Goal: Task Accomplishment & Management: Complete application form

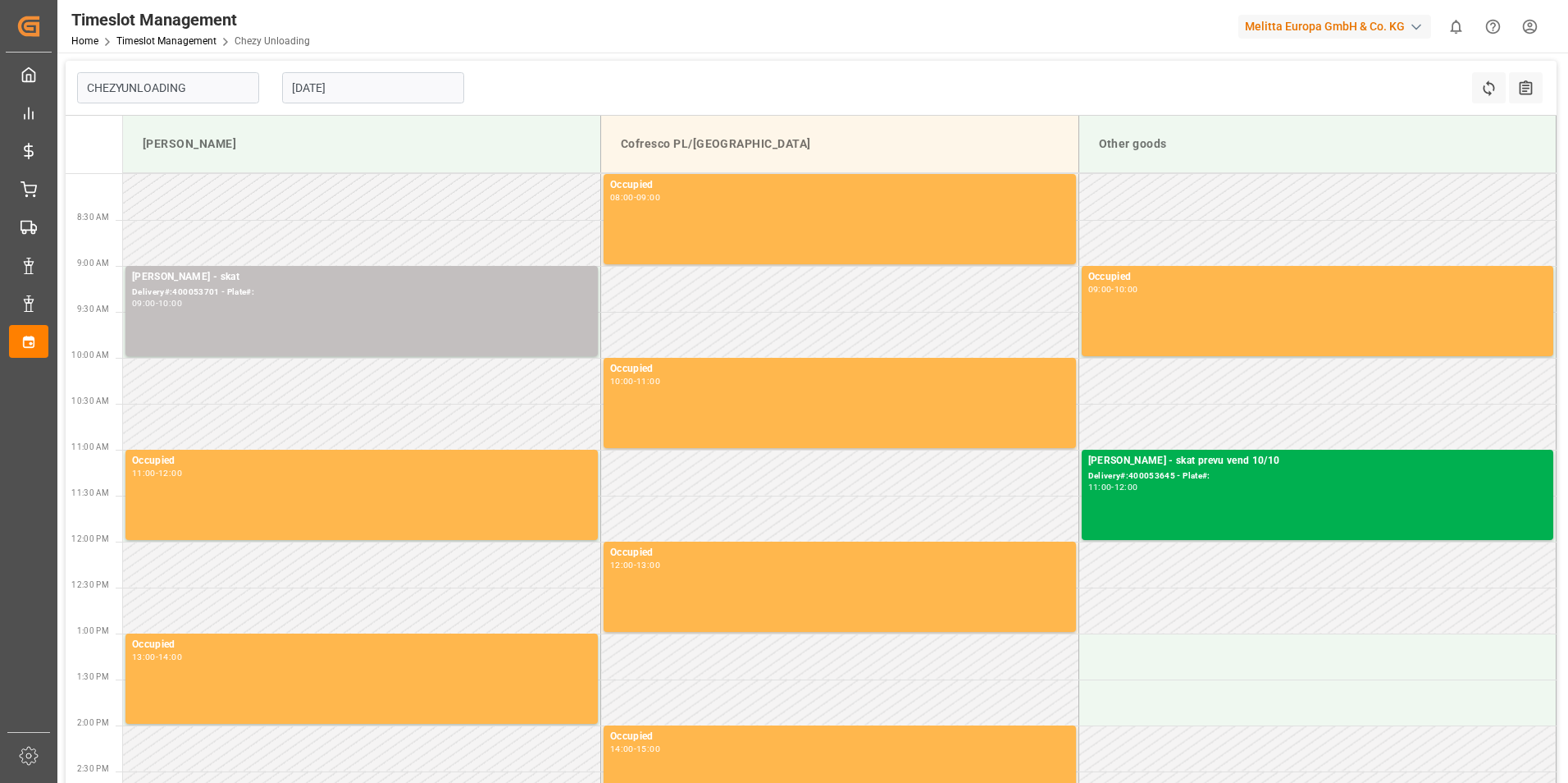
type input "Chezy Unloading"
click at [344, 79] on input "[DATE]" at bounding box center [374, 87] width 182 height 32
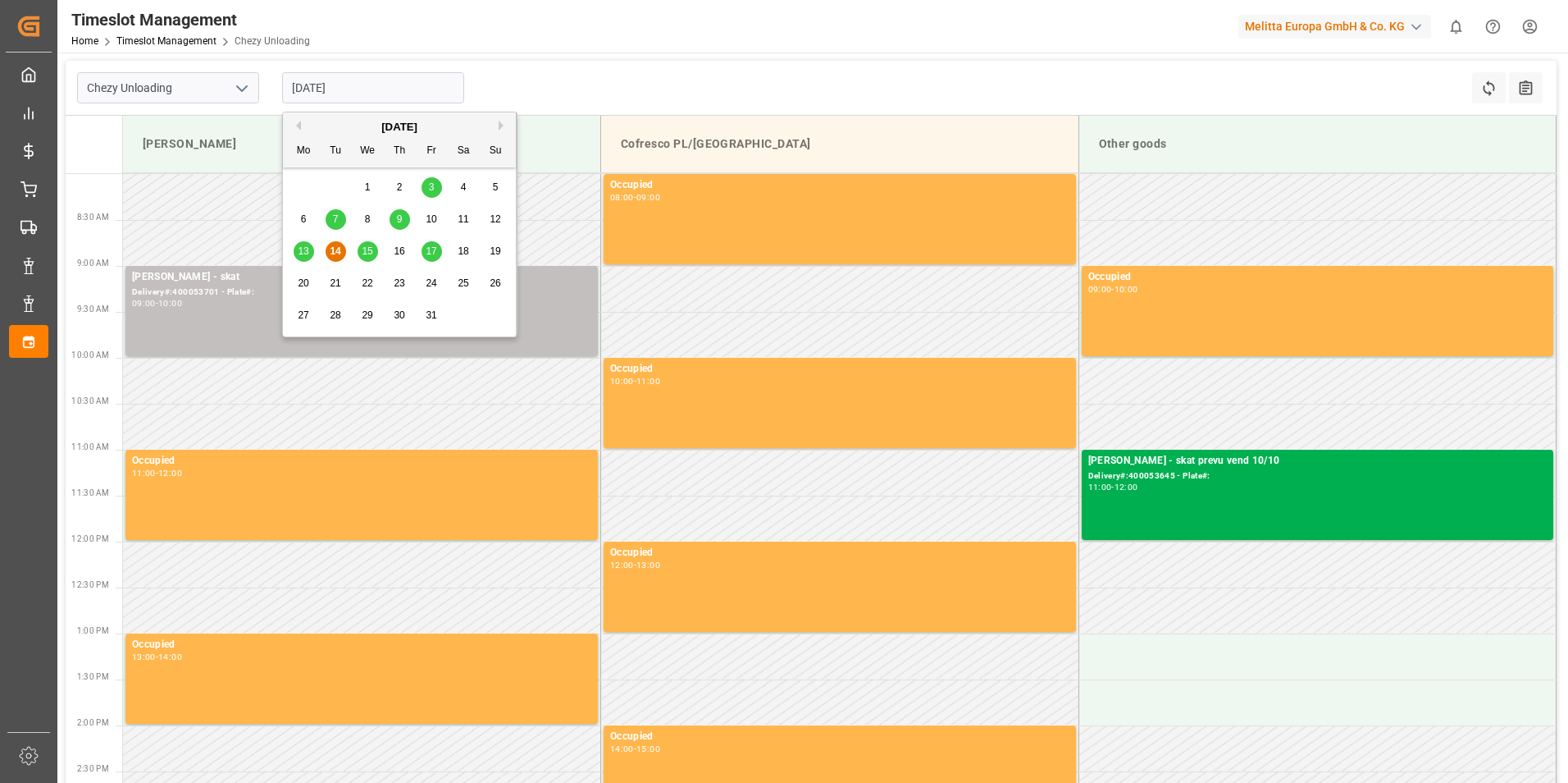
click at [399, 245] on div "16" at bounding box center [399, 252] width 20 height 20
type input "[DATE]"
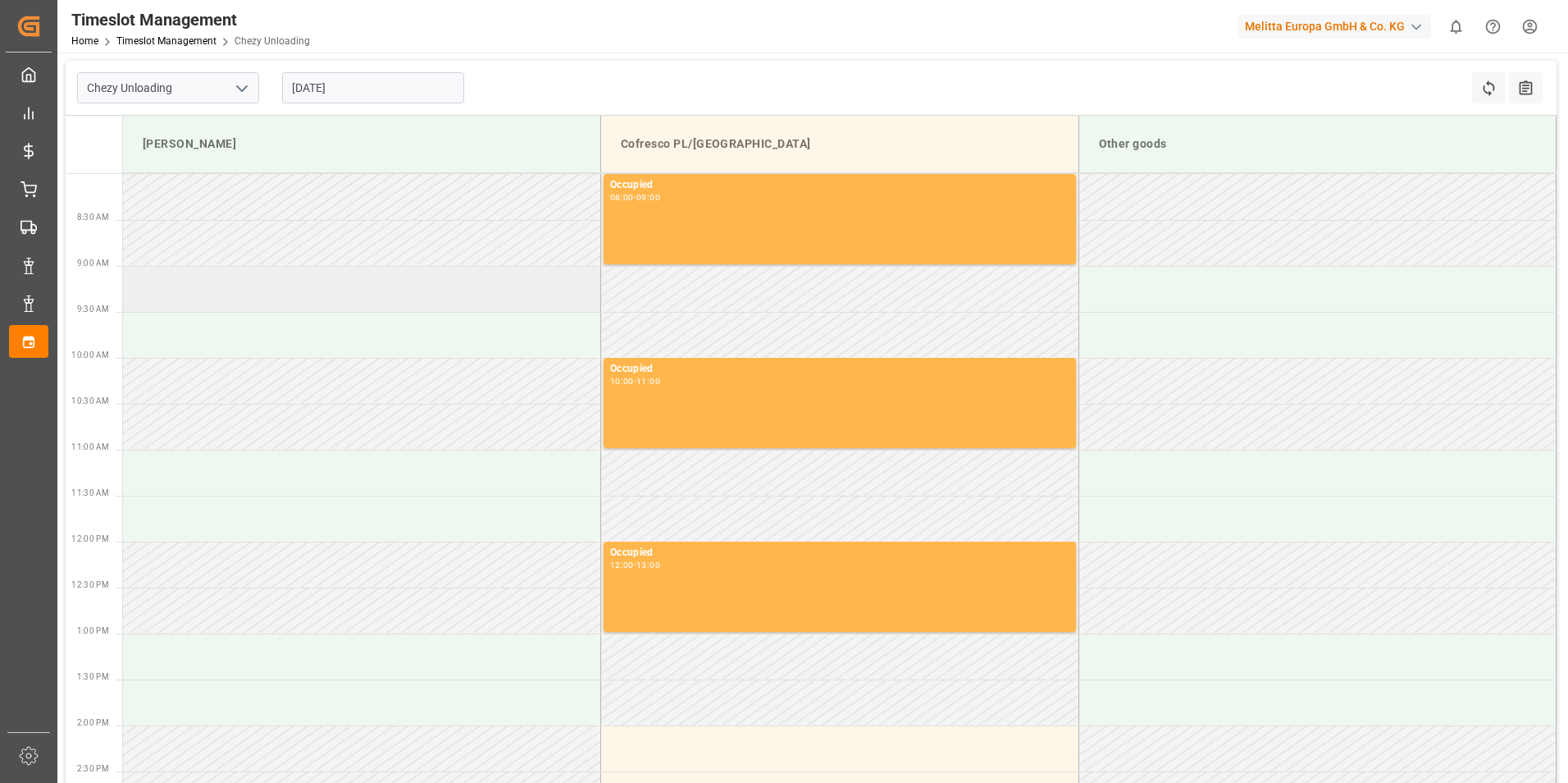
click at [300, 293] on td at bounding box center [361, 288] width 478 height 46
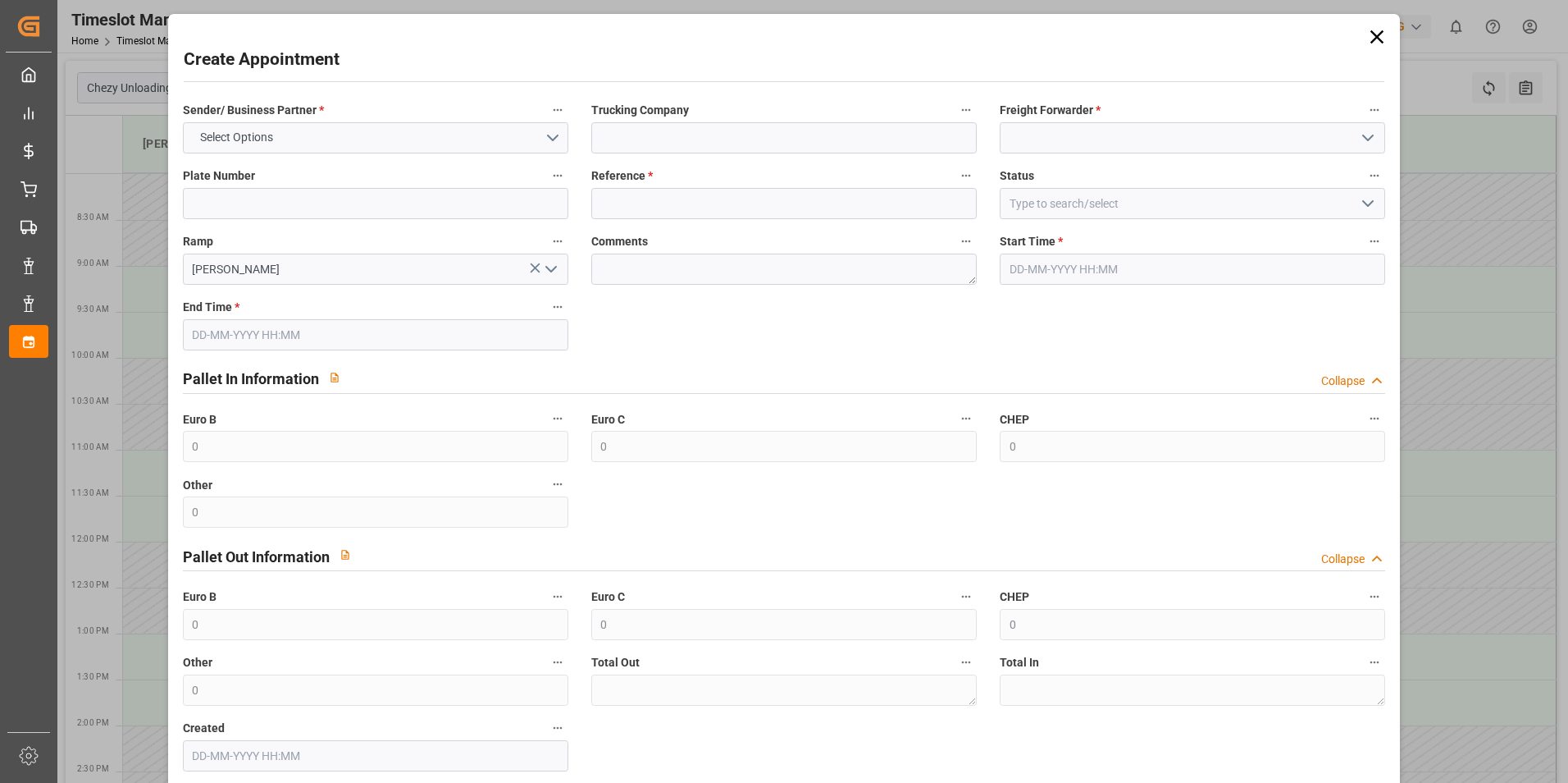
type input "[DATE] 09:00"
type input "[DATE] 10:00"
click at [459, 199] on input at bounding box center [375, 203] width 385 height 32
click at [477, 150] on button "Select Options" at bounding box center [375, 138] width 385 height 32
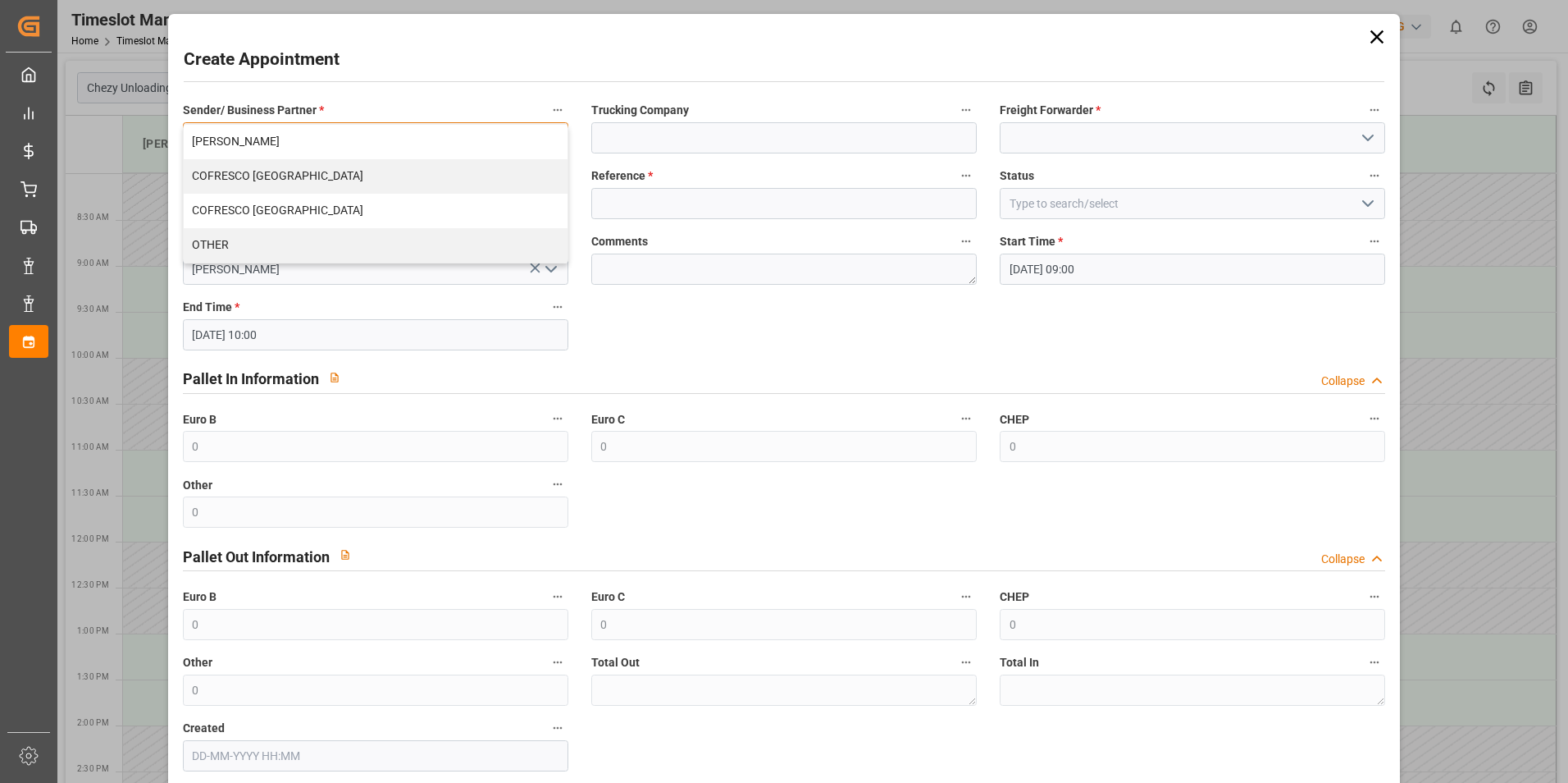
click at [464, 144] on div "[PERSON_NAME]" at bounding box center [375, 142] width 384 height 35
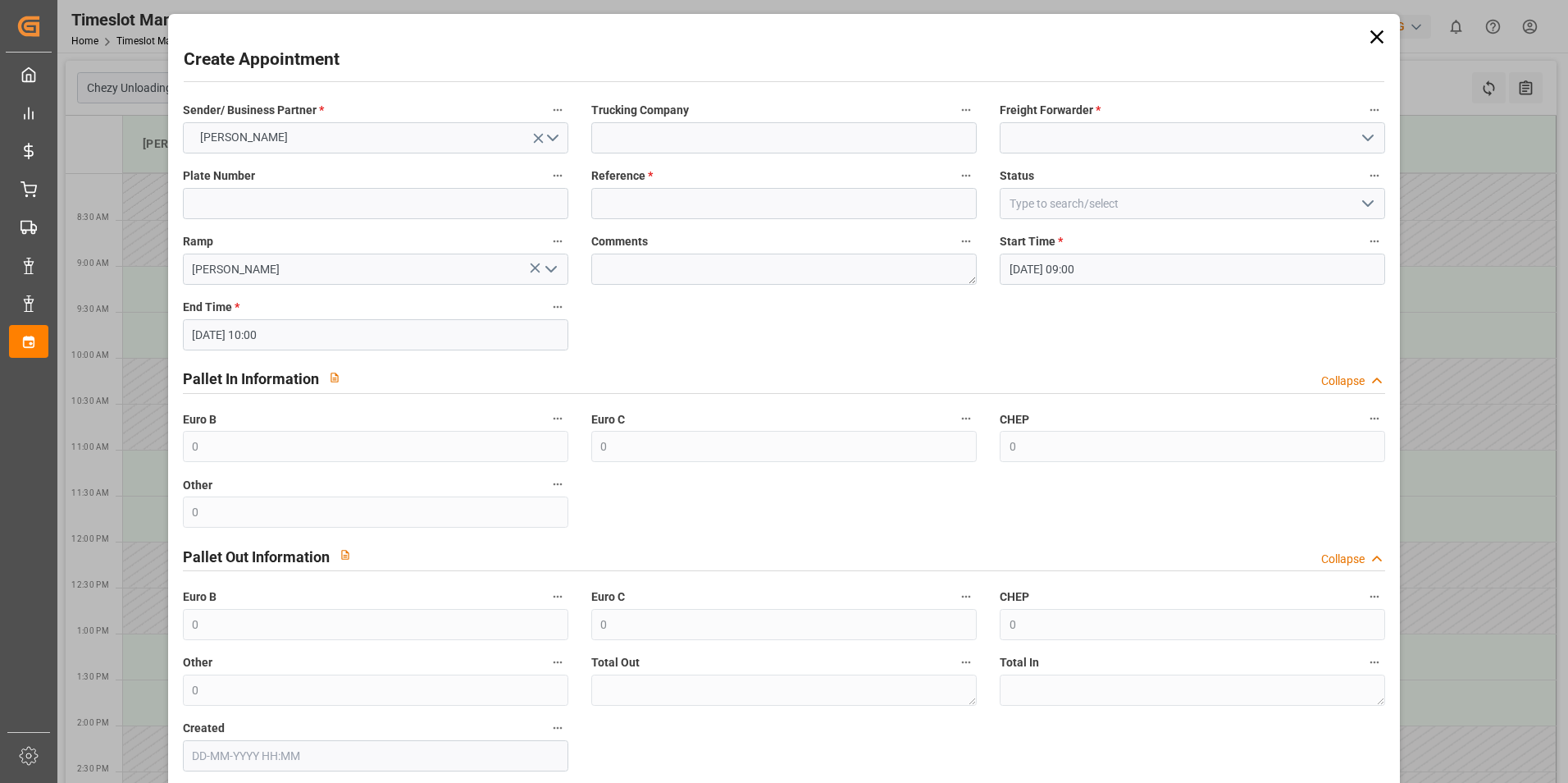
click at [806, 116] on label "Trucking Company" at bounding box center [784, 111] width 385 height 23
click at [956, 116] on button "Trucking Company" at bounding box center [966, 110] width 21 height 21
drag, startPoint x: 901, startPoint y: 138, endPoint x: 914, endPoint y: 141, distance: 13.3
click at [904, 140] on div at bounding box center [784, 391] width 1568 height 783
click at [942, 141] on input at bounding box center [784, 138] width 385 height 32
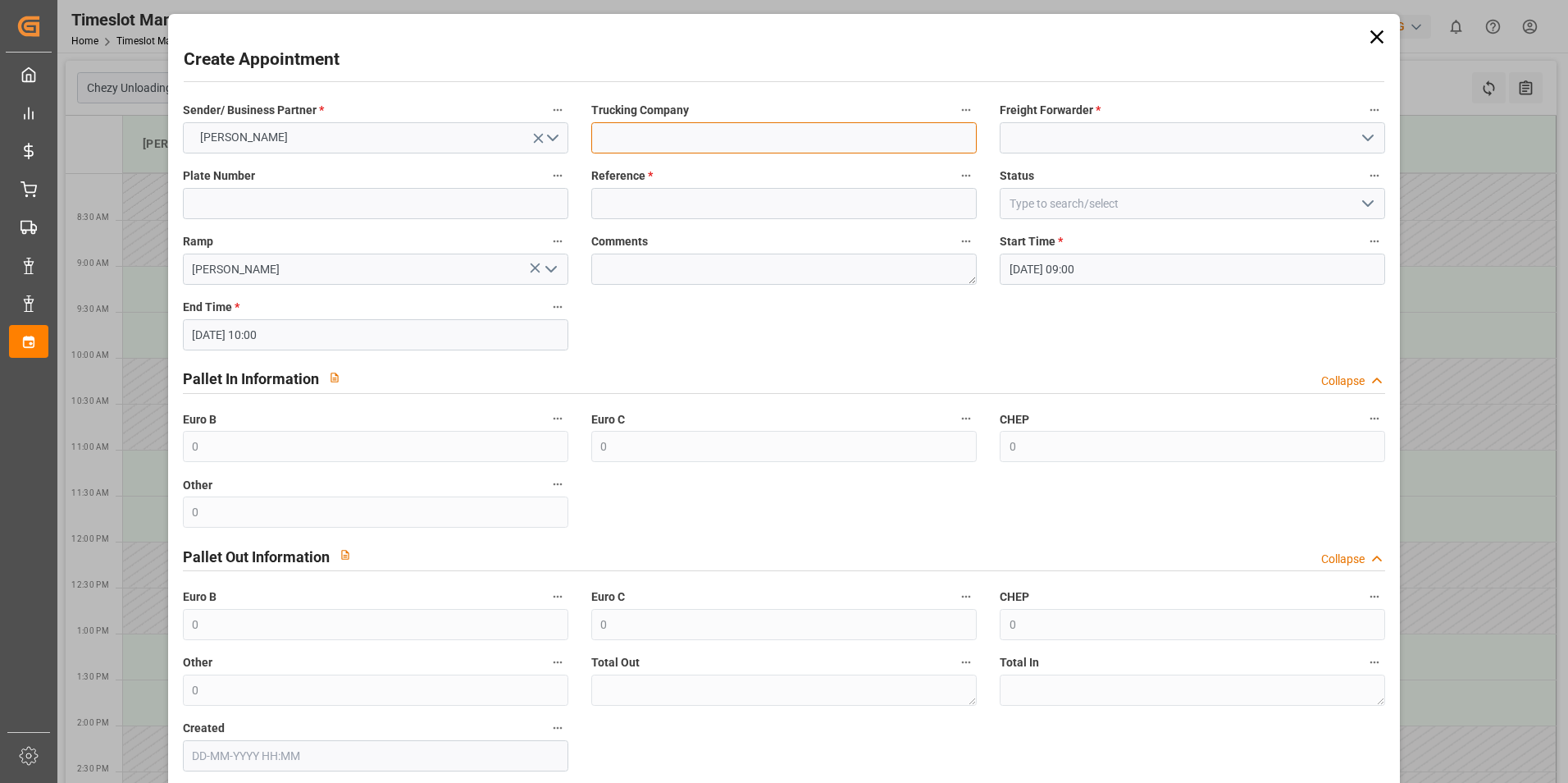
type input "skat"
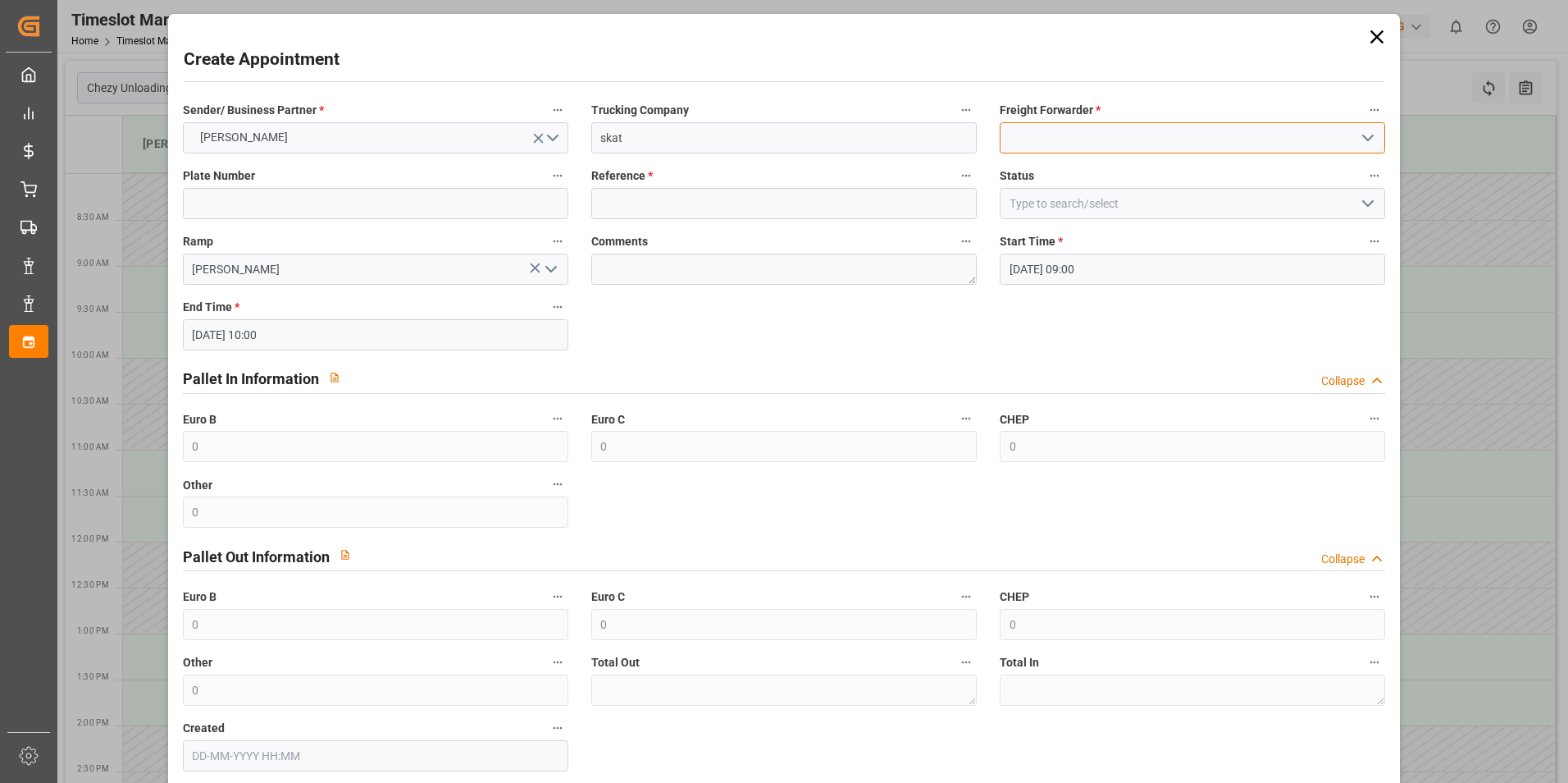
click at [1119, 136] on input at bounding box center [1193, 138] width 385 height 32
drag, startPoint x: 1095, startPoint y: 179, endPoint x: 1085, endPoint y: 179, distance: 10.0
click at [1095, 179] on div "Skat" at bounding box center [1193, 174] width 384 height 37
type input "Skat"
click at [858, 236] on label "Comments" at bounding box center [784, 242] width 385 height 23
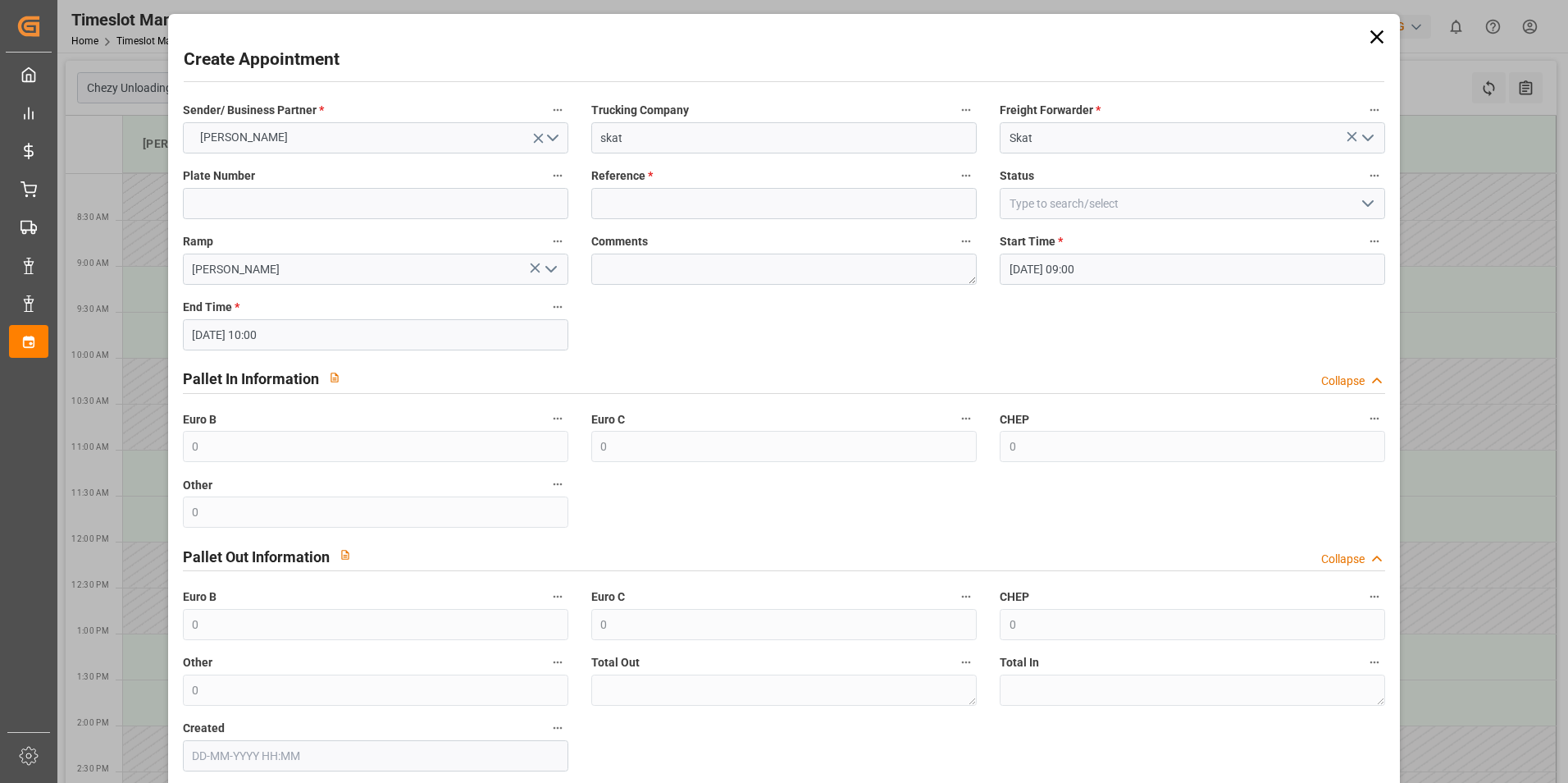
click at [956, 236] on button "Comments" at bounding box center [966, 242] width 21 height 21
click at [875, 206] on div at bounding box center [784, 391] width 1568 height 783
click at [875, 206] on input at bounding box center [784, 203] width 385 height 32
paste input "400053867"
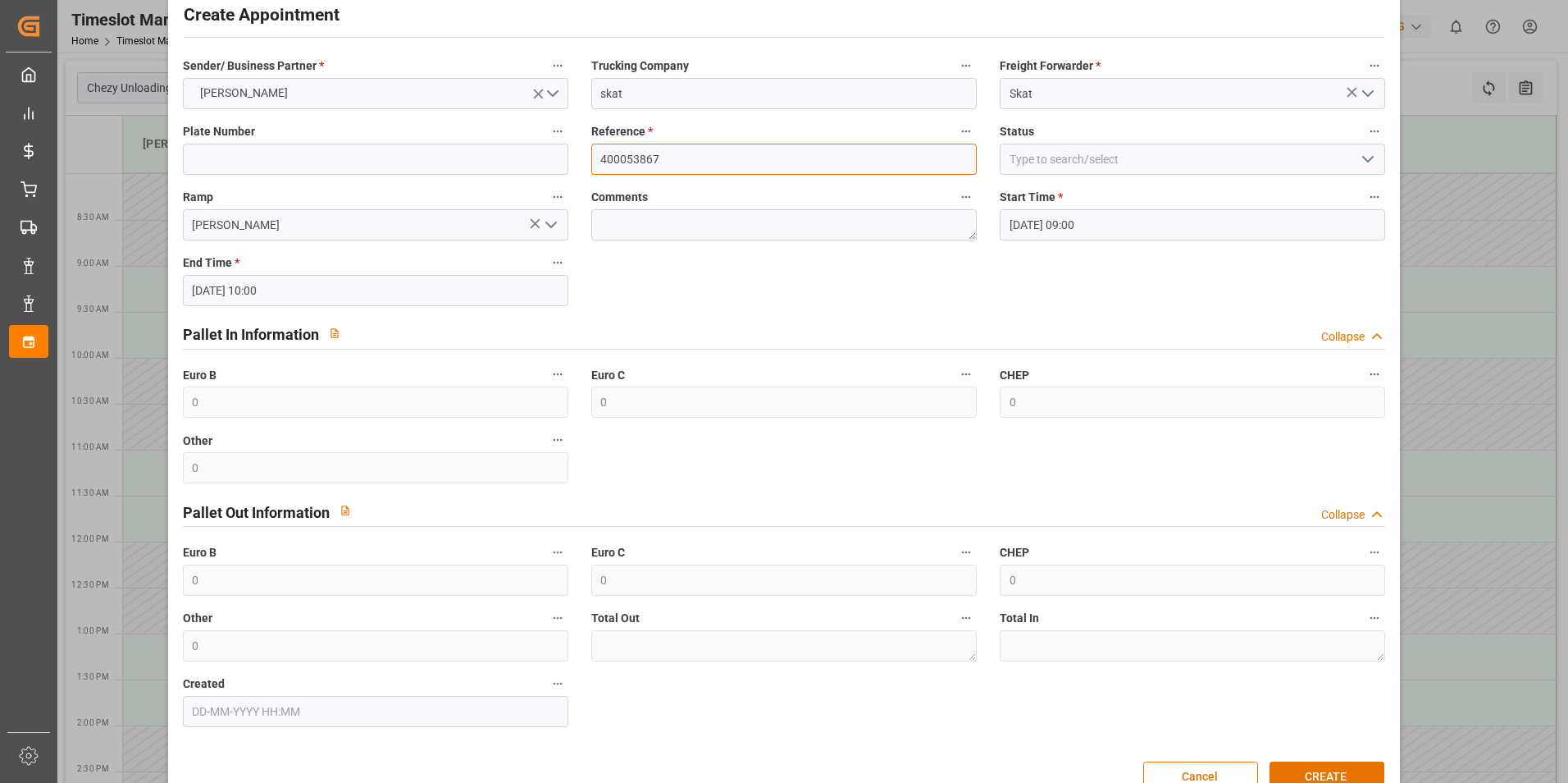
scroll to position [83, 0]
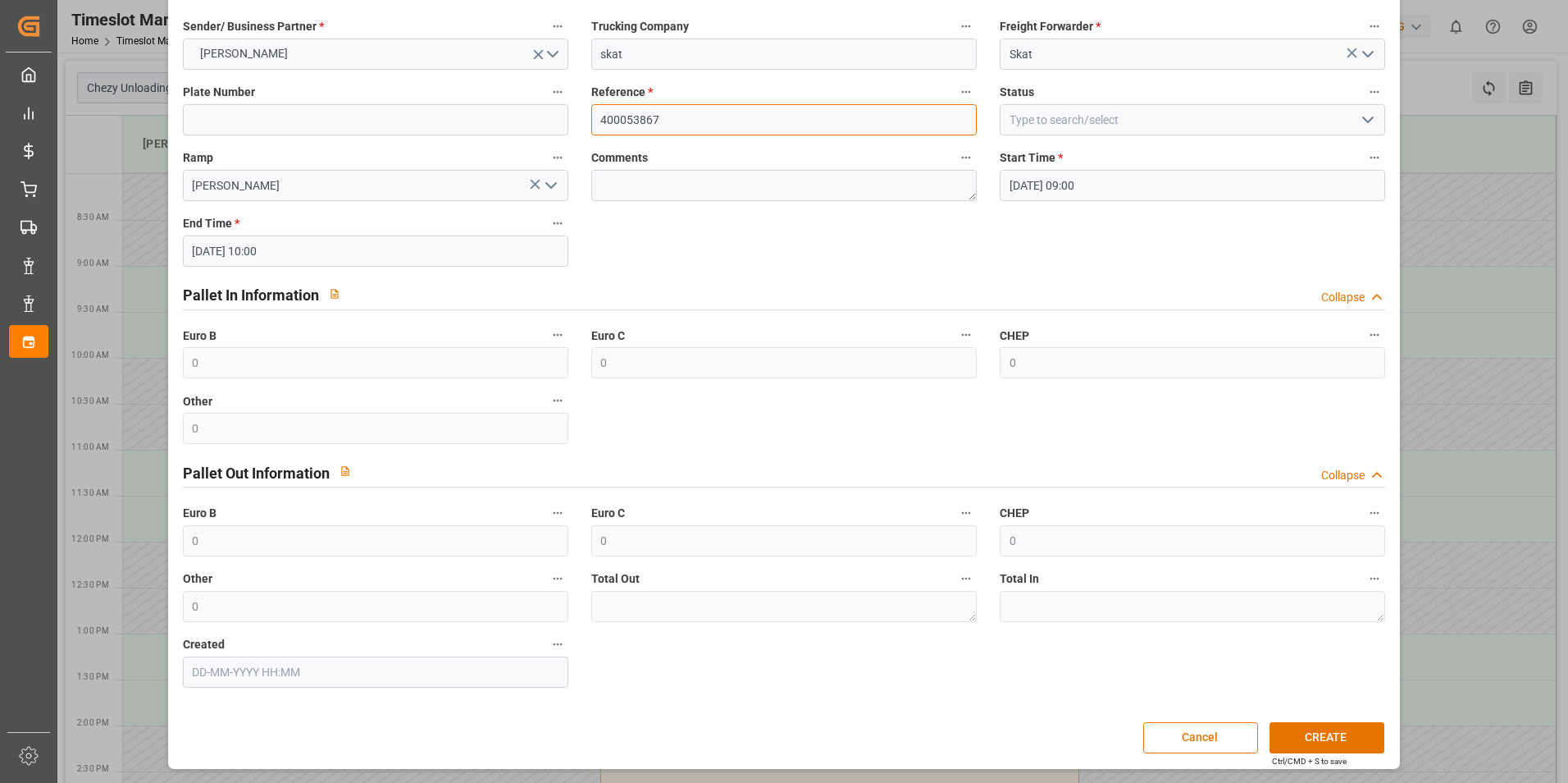
type input "400053867"
click at [1310, 735] on button "CREATE" at bounding box center [1327, 737] width 115 height 32
